Goal: Information Seeking & Learning: Learn about a topic

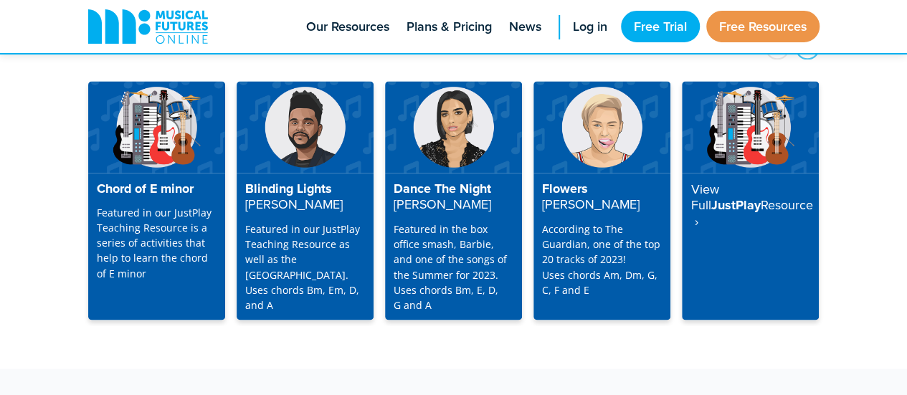
scroll to position [3805, 0]
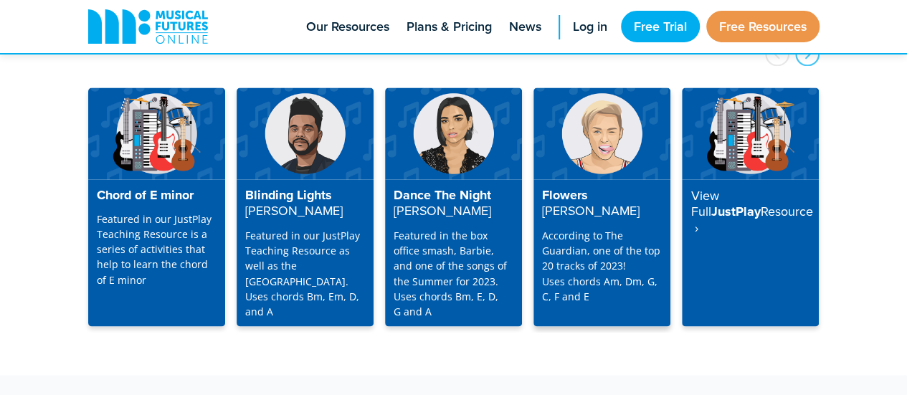
click at [618, 228] on p "According to The Guardian, one of the top 20 tracks of 2023! Uses chords Am, Dm…" at bounding box center [602, 265] width 120 height 75
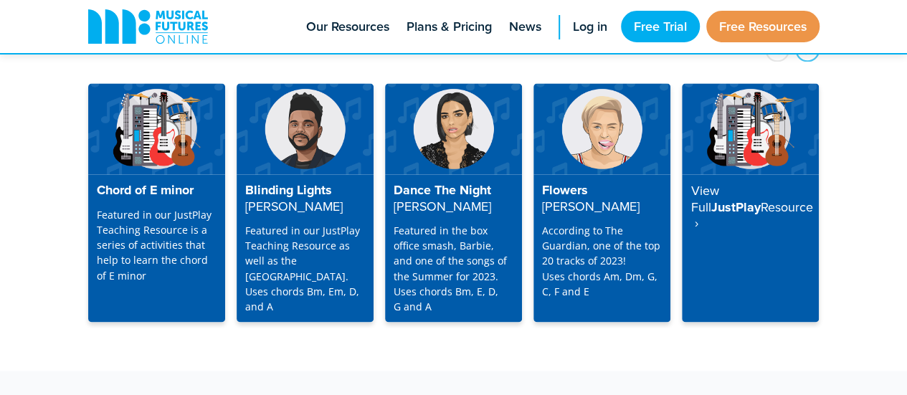
scroll to position [3810, 0]
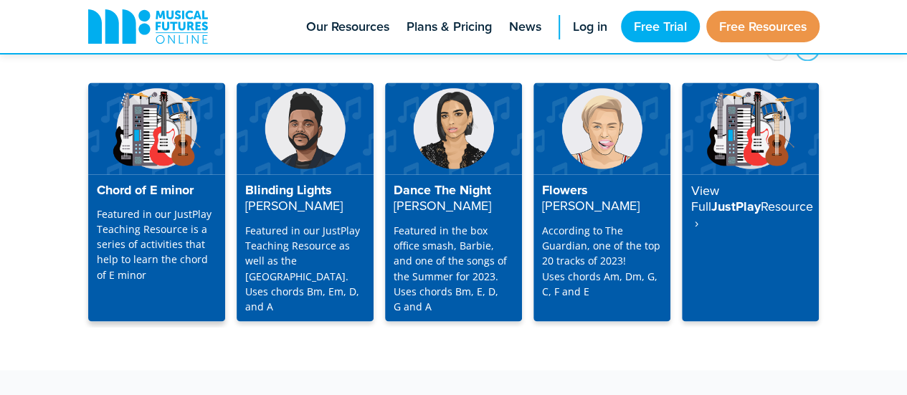
click at [184, 219] on p "Featured in our JustPlay Teaching Resource is a series of activities that help …" at bounding box center [157, 244] width 120 height 75
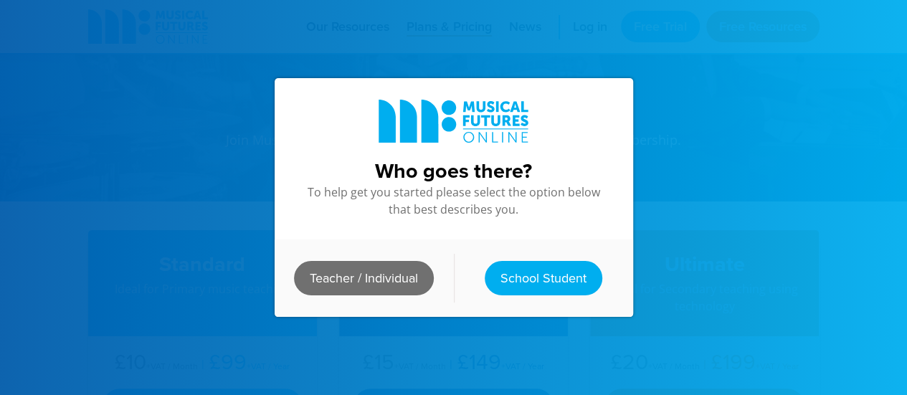
click at [382, 279] on link "Teacher / Individual" at bounding box center [364, 278] width 140 height 34
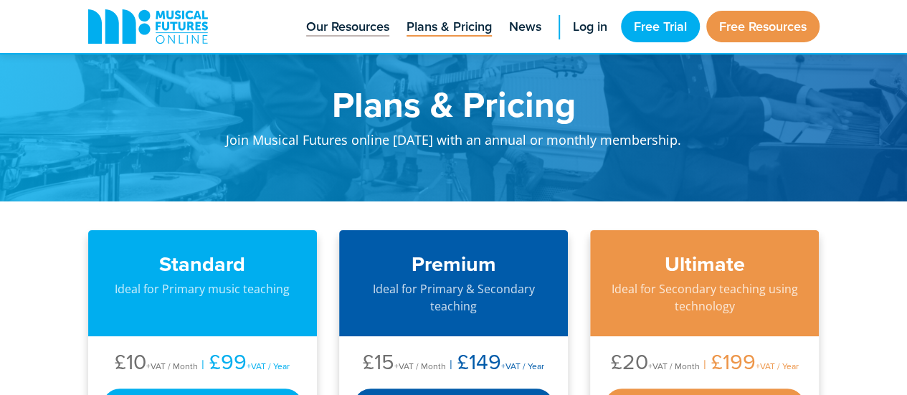
click at [356, 33] on span "Our Resources" at bounding box center [347, 26] width 83 height 19
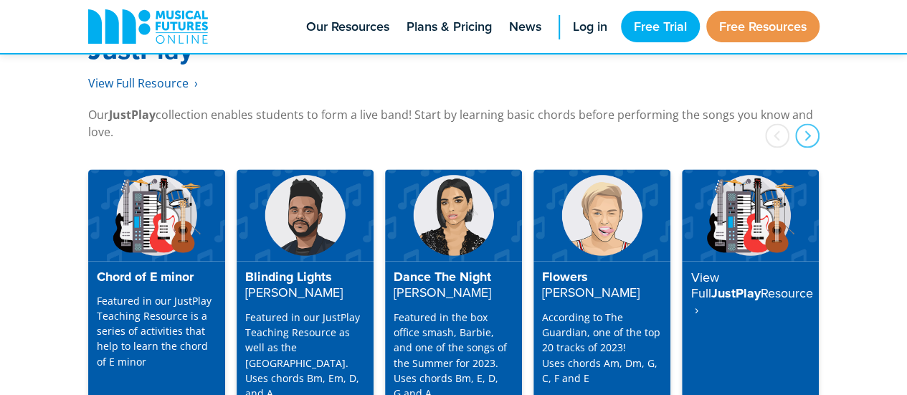
scroll to position [3730, 0]
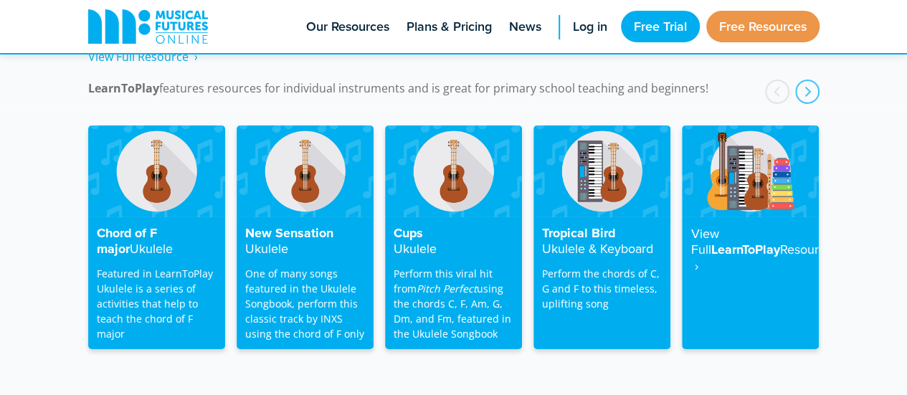
scroll to position [2365, 0]
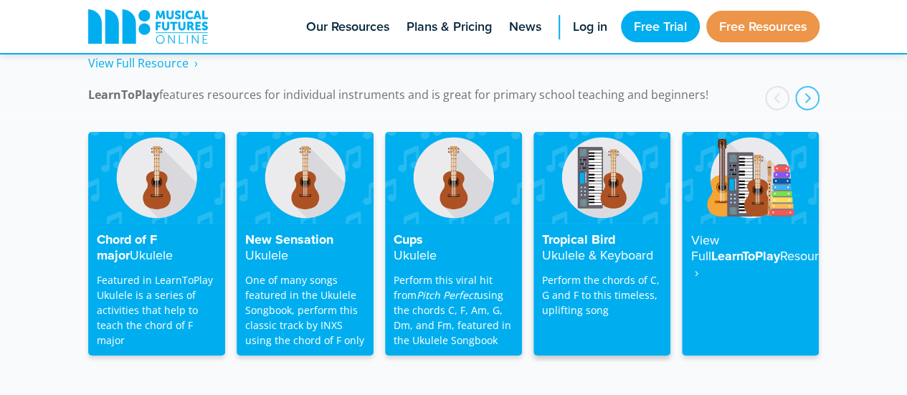
click at [638, 283] on p "Perform the chords of C, G and F to this timeless, uplifting song" at bounding box center [602, 295] width 120 height 45
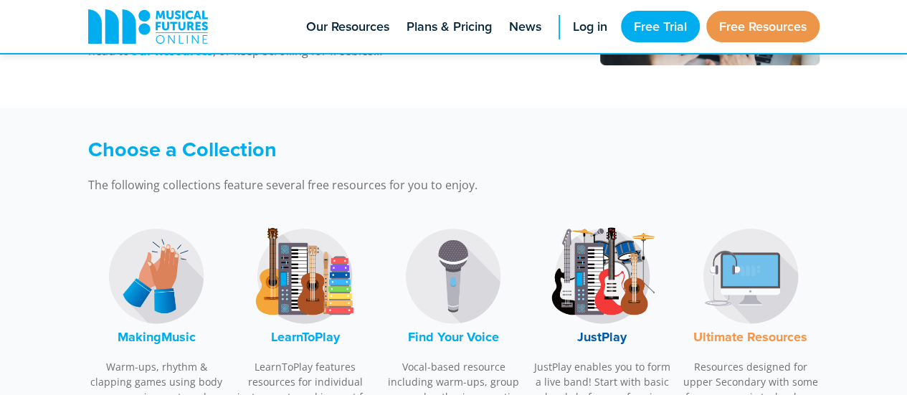
scroll to position [349, 0]
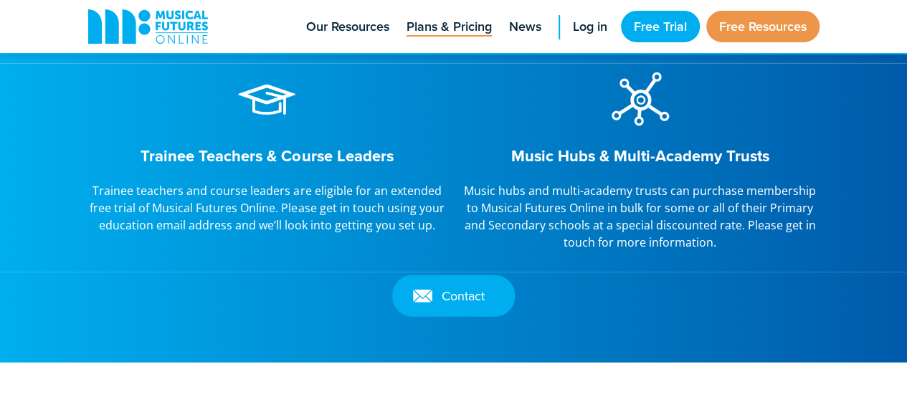
scroll to position [1791, 0]
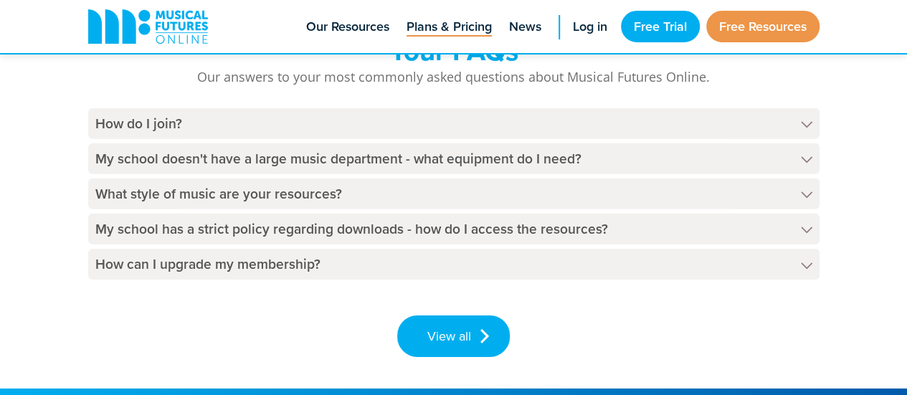
scroll to position [2159, 0]
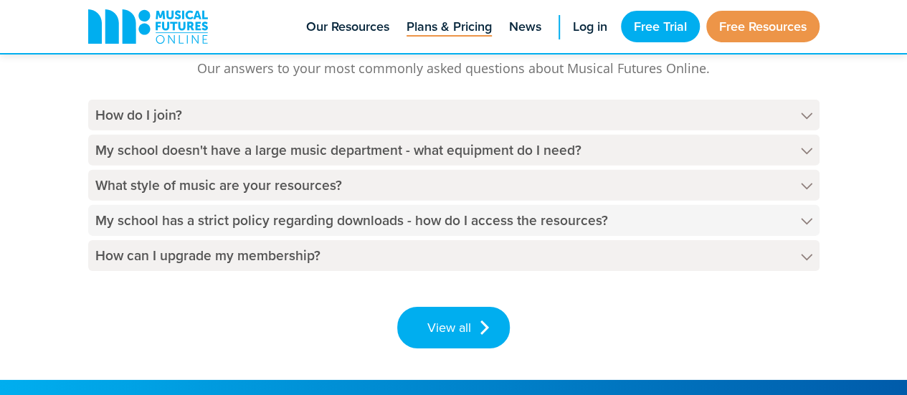
click at [405, 225] on h4 "My school has a strict policy regarding downloads - how do I access the resourc…" at bounding box center [454, 220] width 732 height 31
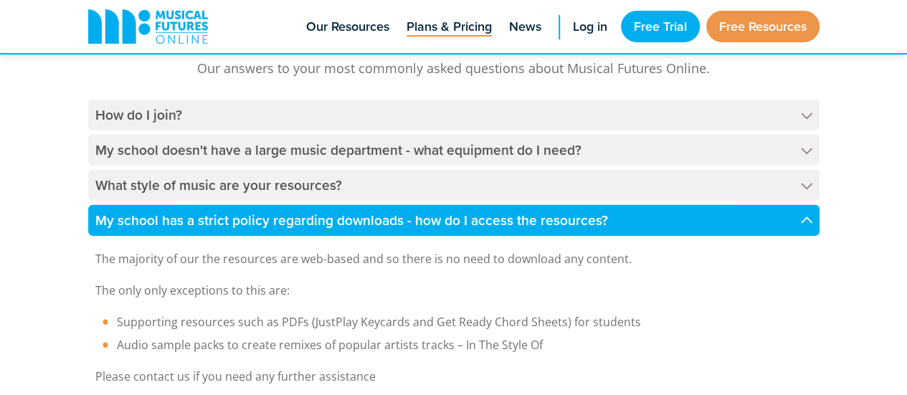
click at [405, 225] on h4 "My school has a strict policy regarding downloads - how do I access the resourc…" at bounding box center [454, 220] width 732 height 31
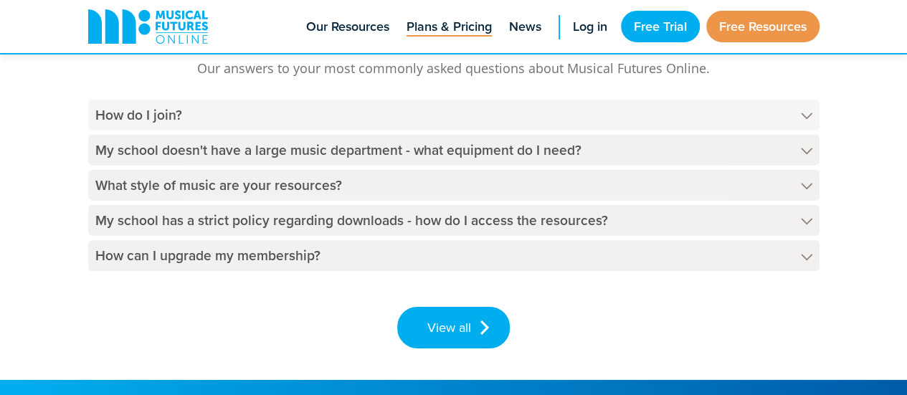
click at [384, 124] on h4 "How do I join?" at bounding box center [454, 115] width 732 height 31
